Goal: Find specific page/section: Find specific page/section

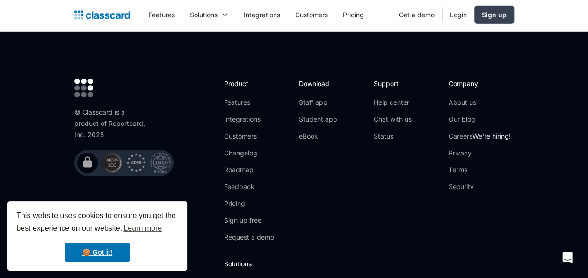
scroll to position [3173, 0]
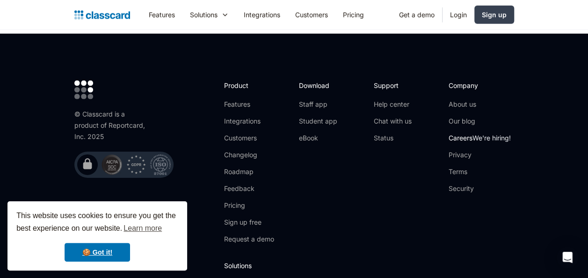
click at [470, 133] on link "Careers We're hiring!" at bounding box center [480, 137] width 62 height 9
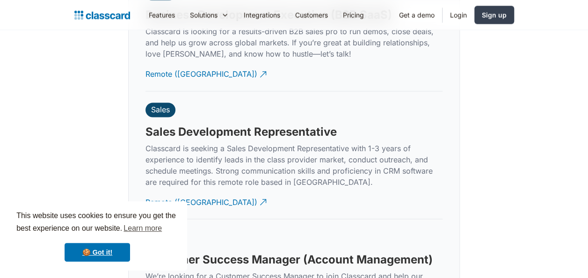
scroll to position [2528, 0]
click at [160, 190] on div "Remote ([GEOGRAPHIC_DATA])" at bounding box center [201, 198] width 112 height 18
